Goal: Task Accomplishment & Management: Manage account settings

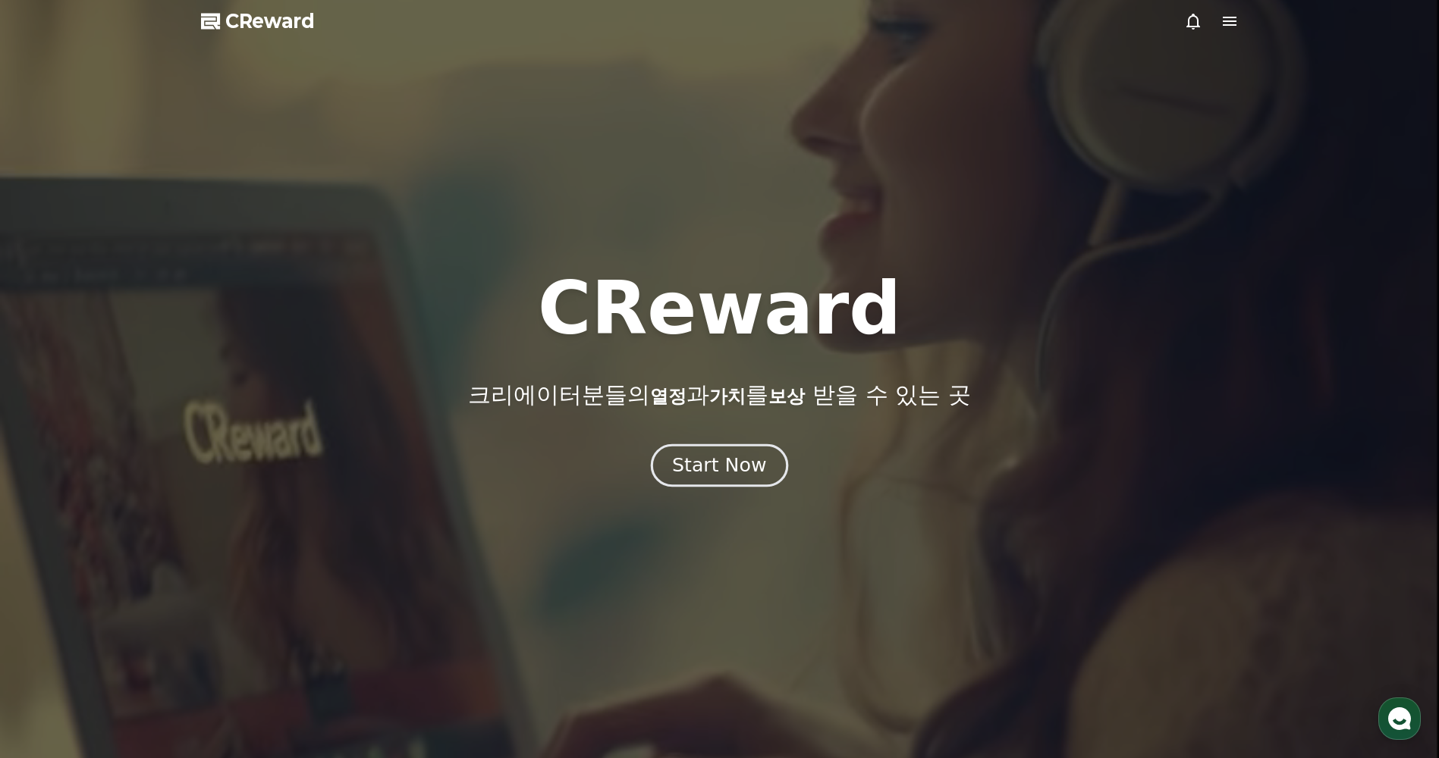
click at [755, 457] on div "Start Now" at bounding box center [719, 466] width 94 height 26
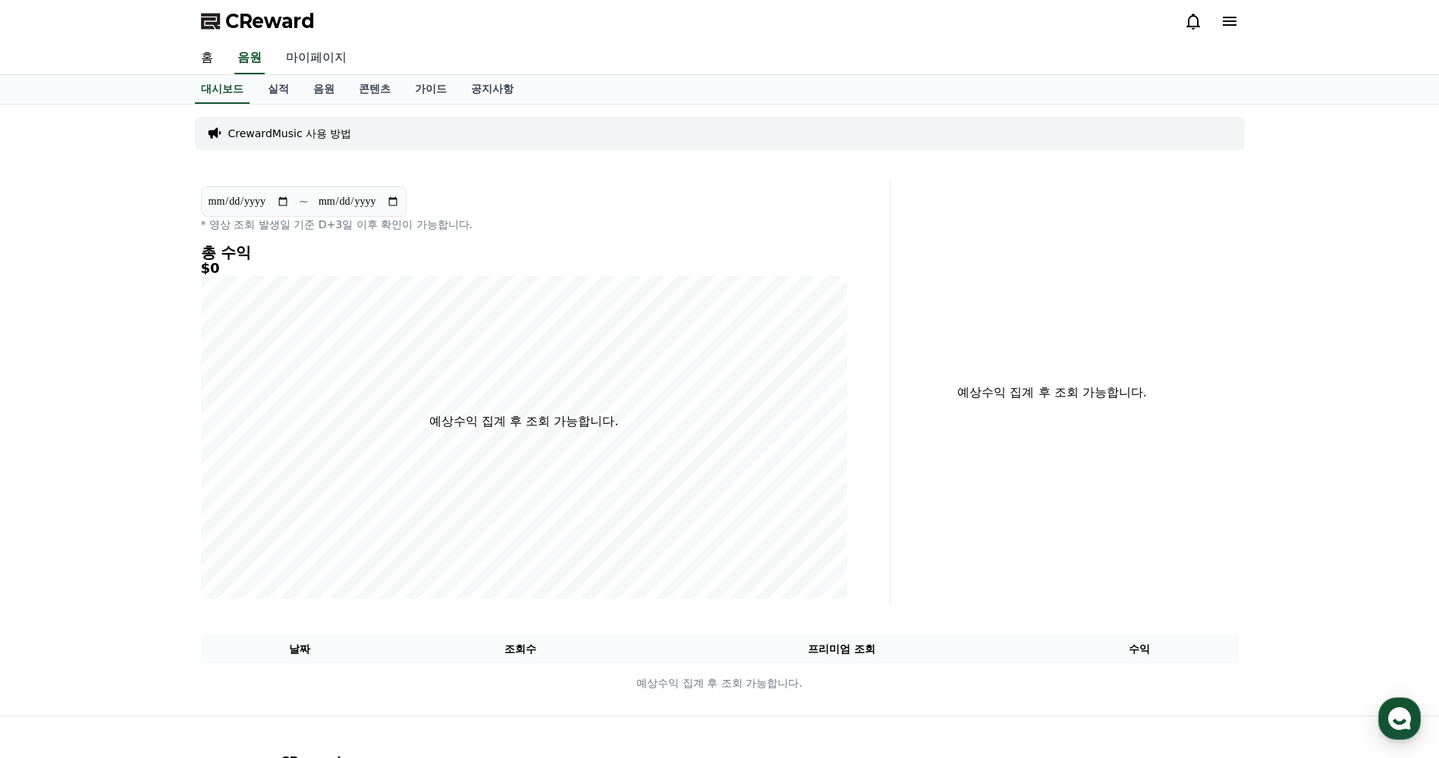
click at [312, 55] on link "마이페이지" at bounding box center [316, 58] width 85 height 32
select select "**********"
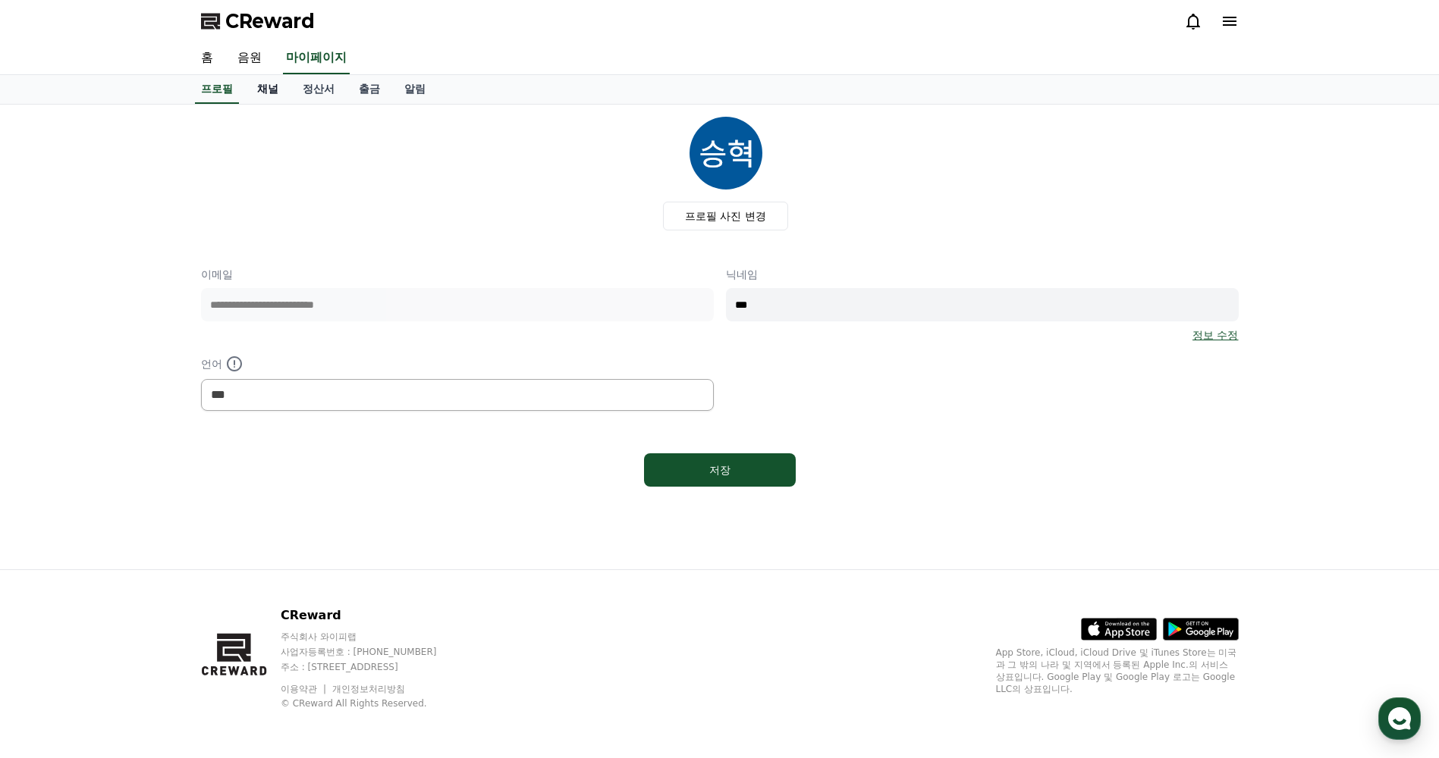
click at [262, 90] on link "채널" at bounding box center [268, 89] width 46 height 29
